Goal: Information Seeking & Learning: Learn about a topic

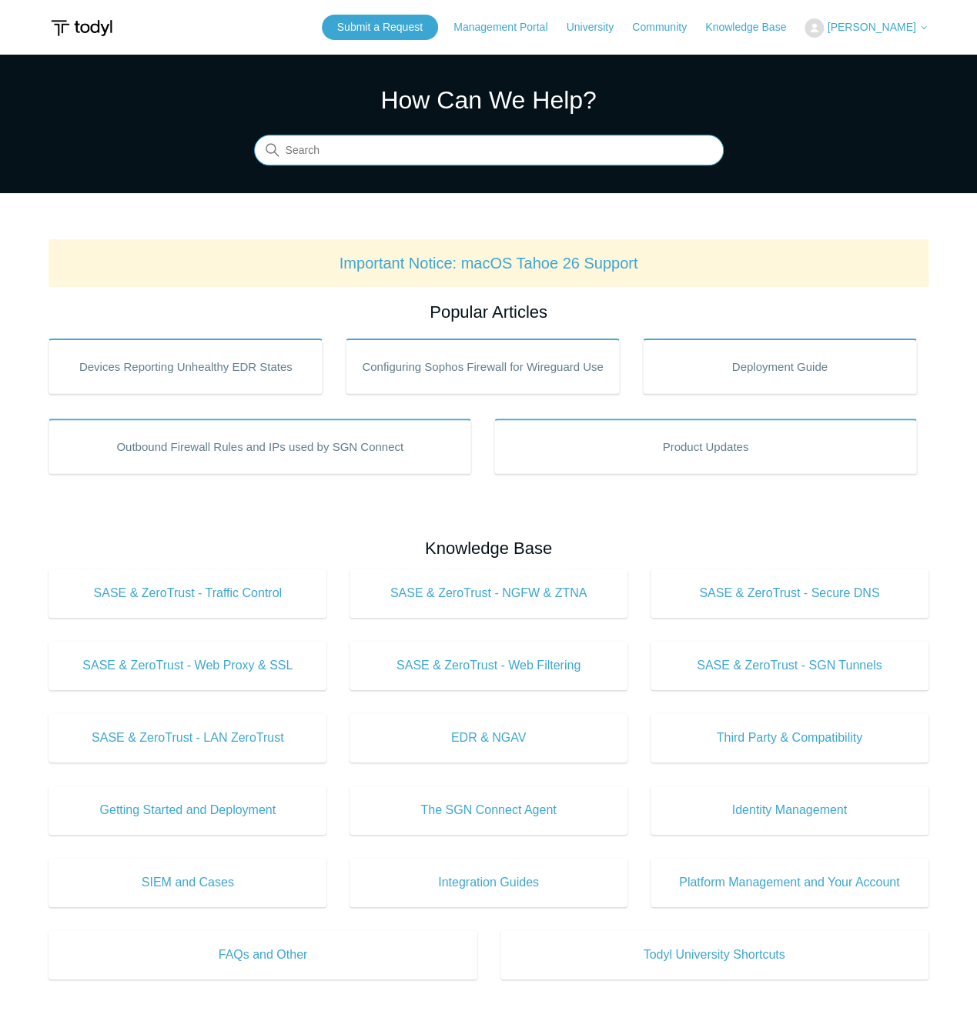
click at [316, 151] on input "Search" at bounding box center [489, 150] width 470 height 31
type input "not"
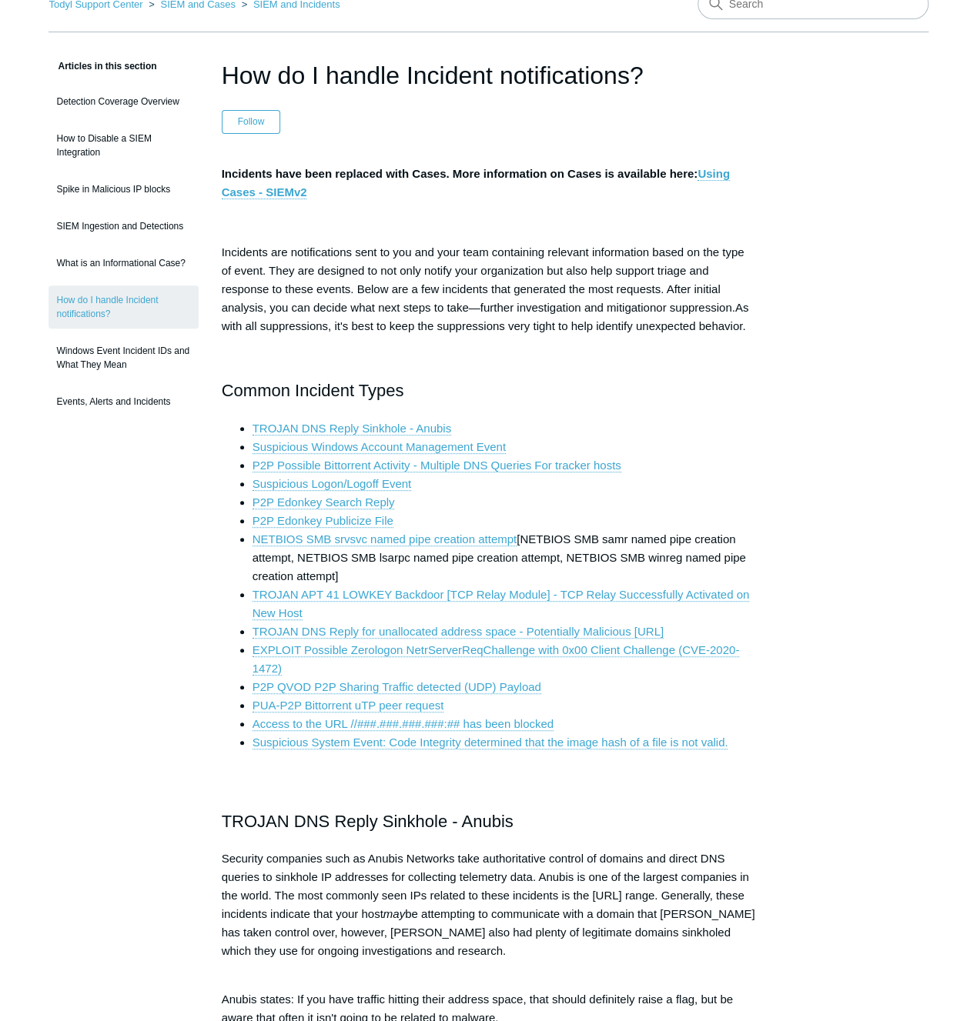
scroll to position [51, 0]
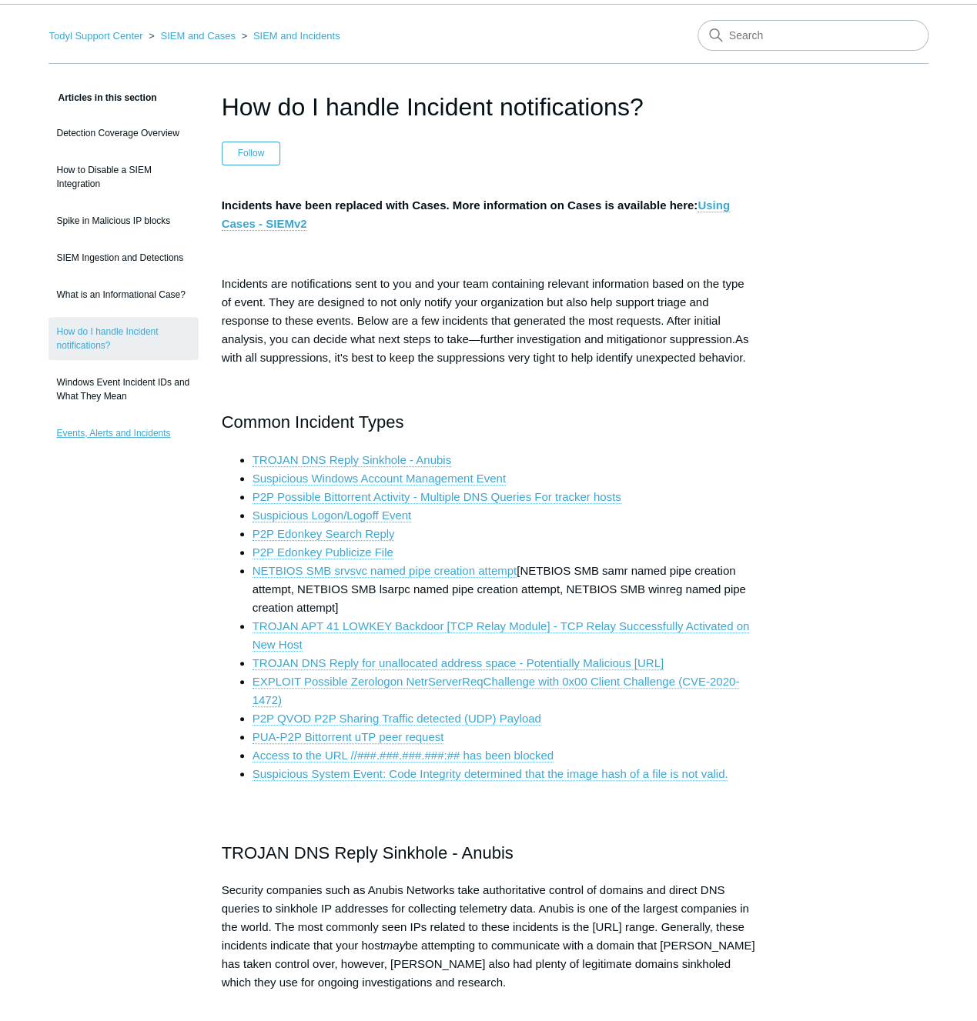
click at [112, 433] on link "Events, Alerts and Incidents" at bounding box center [122, 433] width 149 height 29
